Goal: Task Accomplishment & Management: Use online tool/utility

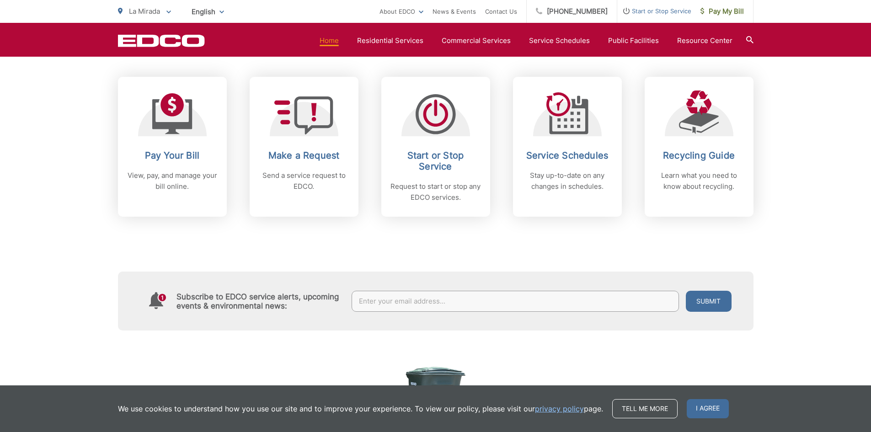
scroll to position [411, 0]
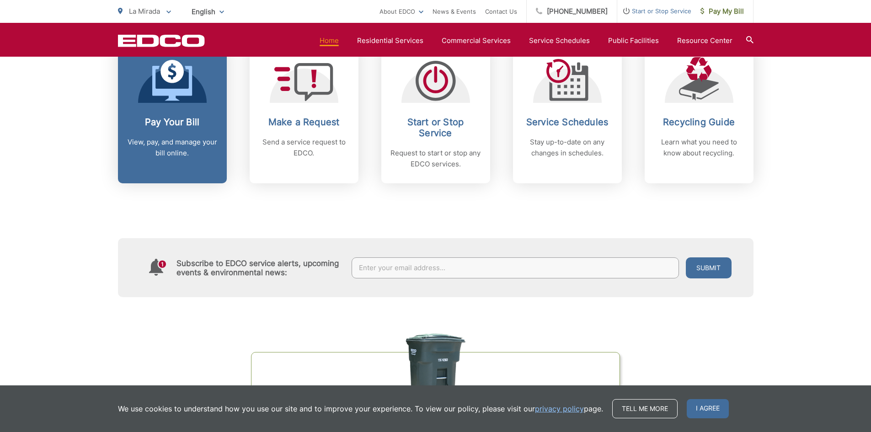
click at [161, 121] on h2 "Pay Your Bill" at bounding box center [172, 122] width 90 height 11
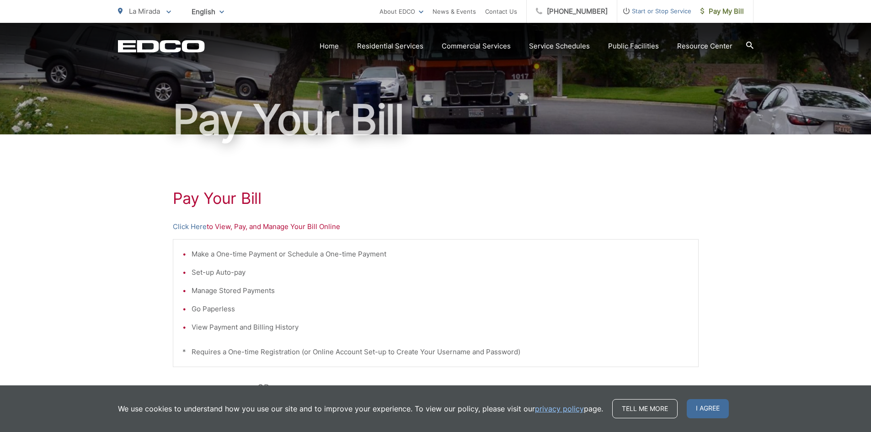
scroll to position [46, 0]
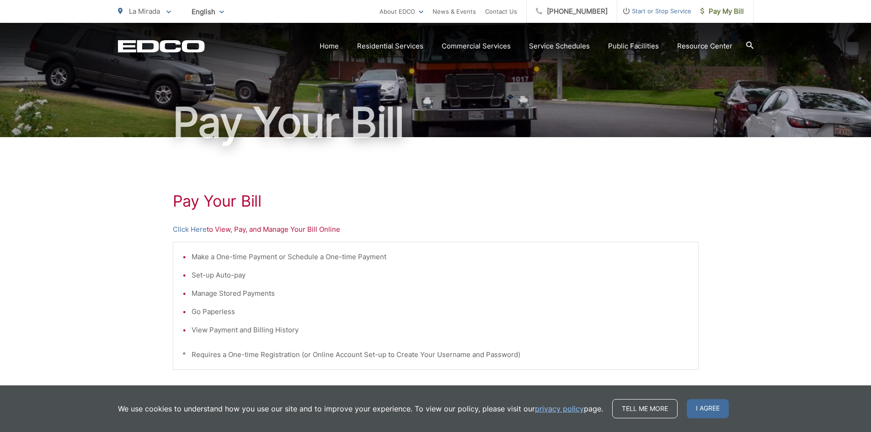
click at [191, 258] on li "Make a One-time Payment or Schedule a One-time Payment" at bounding box center [439, 256] width 497 height 11
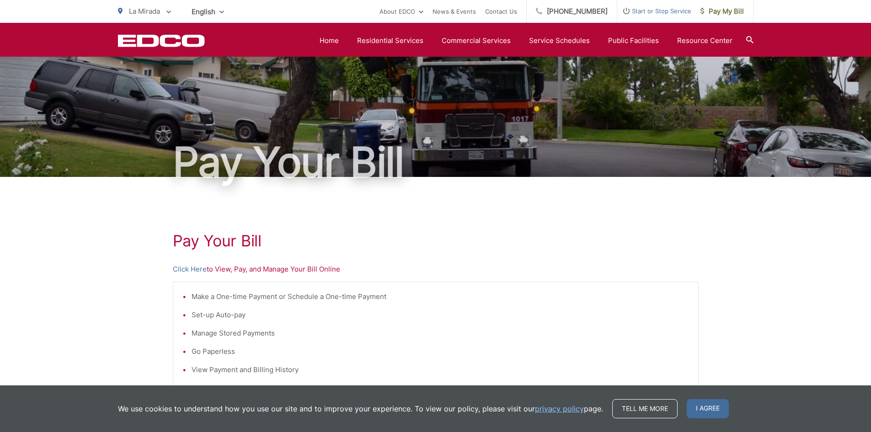
scroll to position [0, 0]
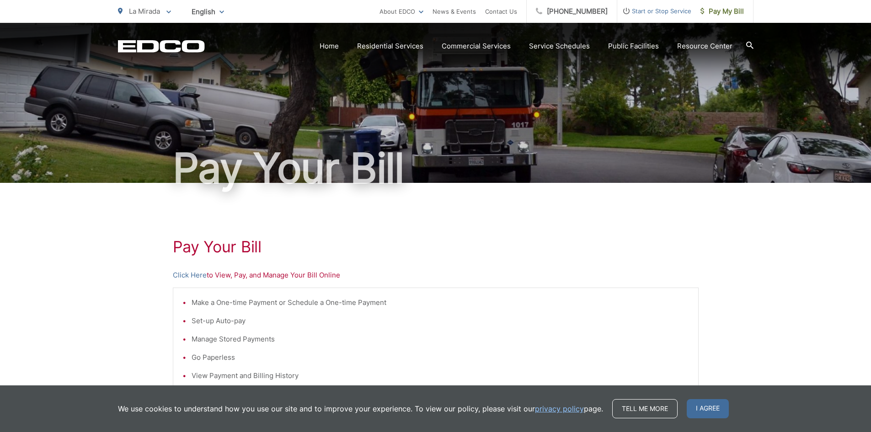
click at [191, 304] on li "Make a One-time Payment or Schedule a One-time Payment" at bounding box center [439, 302] width 497 height 11
click at [196, 275] on link "Click Here" at bounding box center [190, 275] width 34 height 11
